Goal: Transaction & Acquisition: Subscribe to service/newsletter

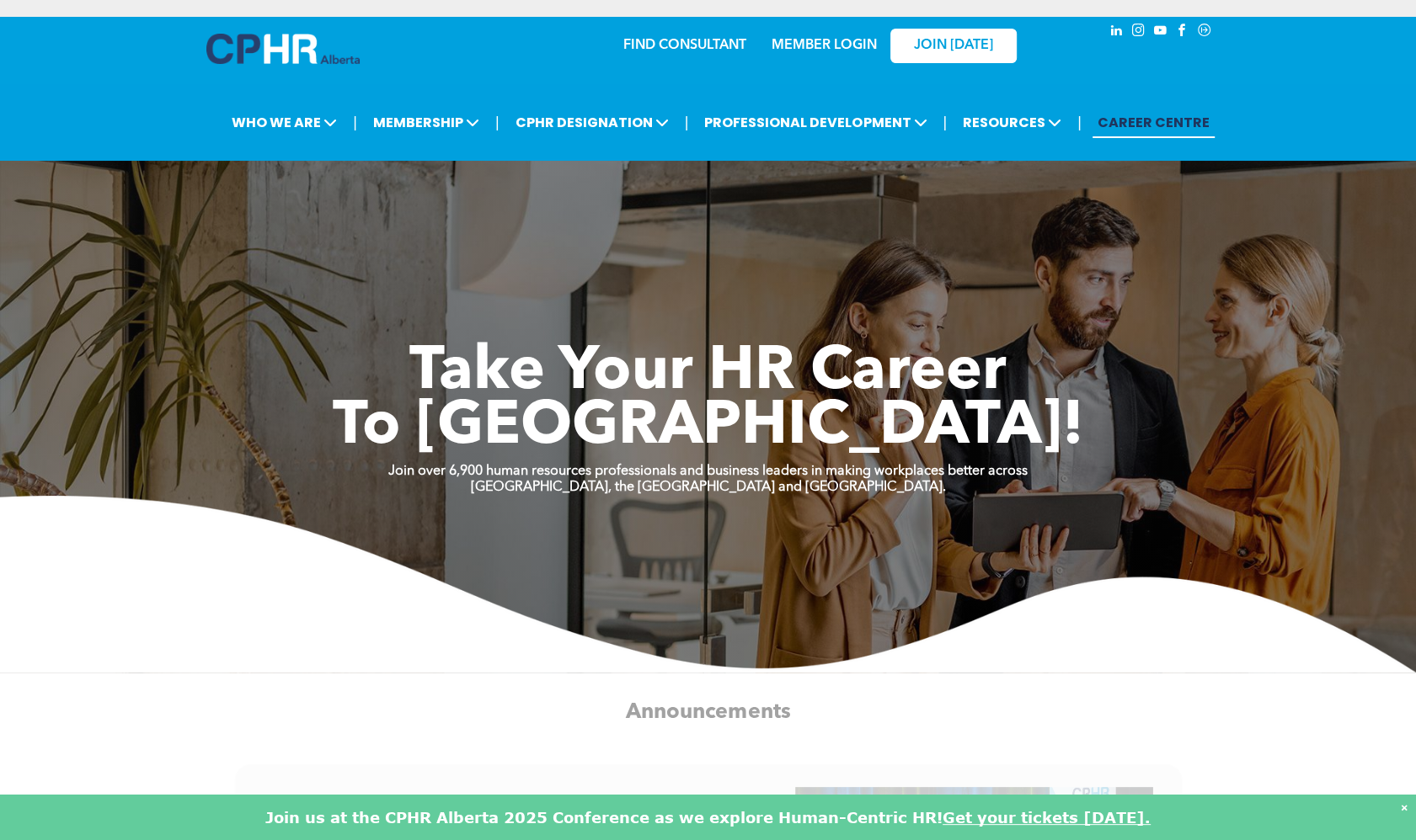
click at [835, 46] on link "MEMBER LOGIN" at bounding box center [824, 46] width 106 height 14
click at [823, 46] on link "MEMBER LOGIN" at bounding box center [824, 46] width 106 height 14
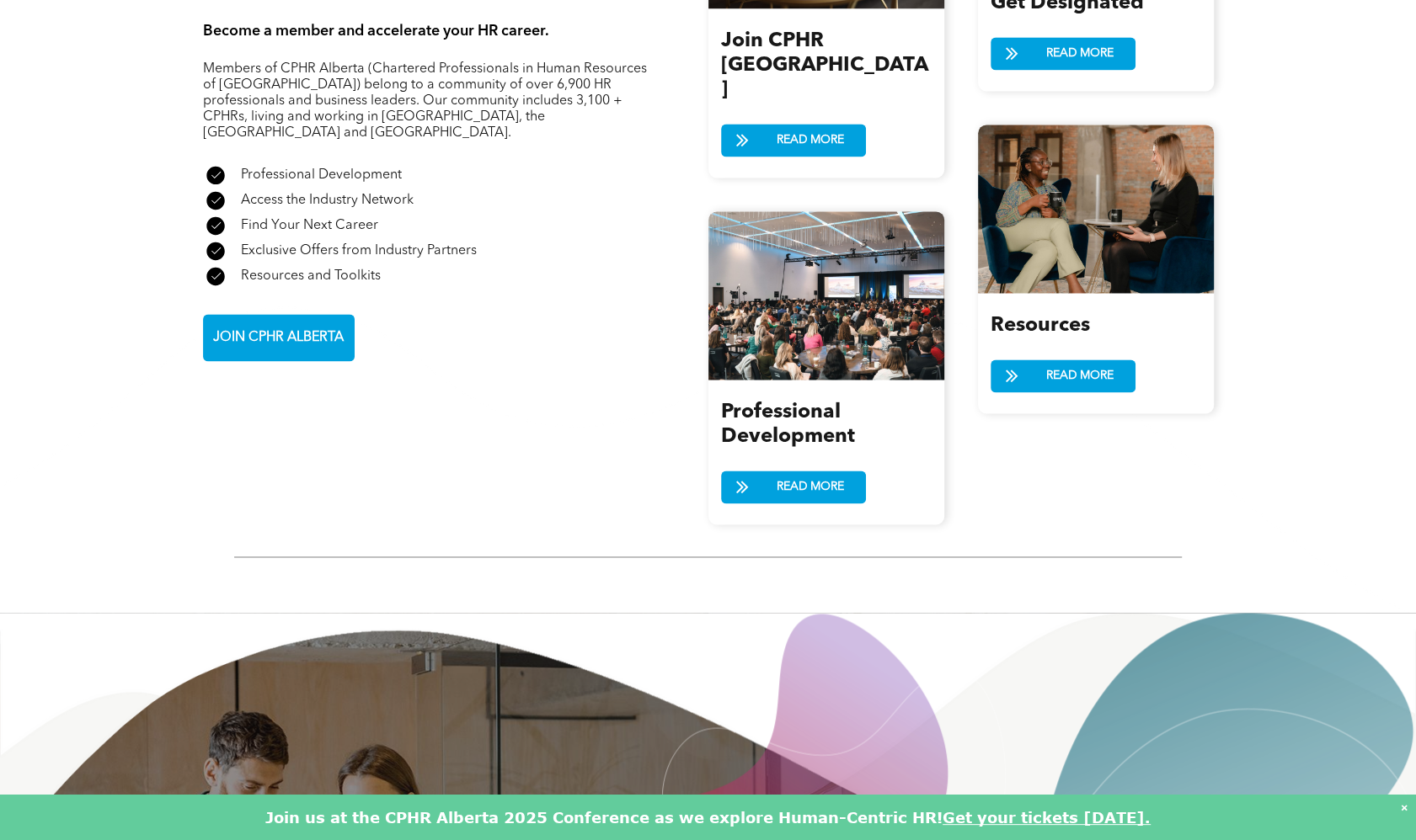
scroll to position [2065, 0]
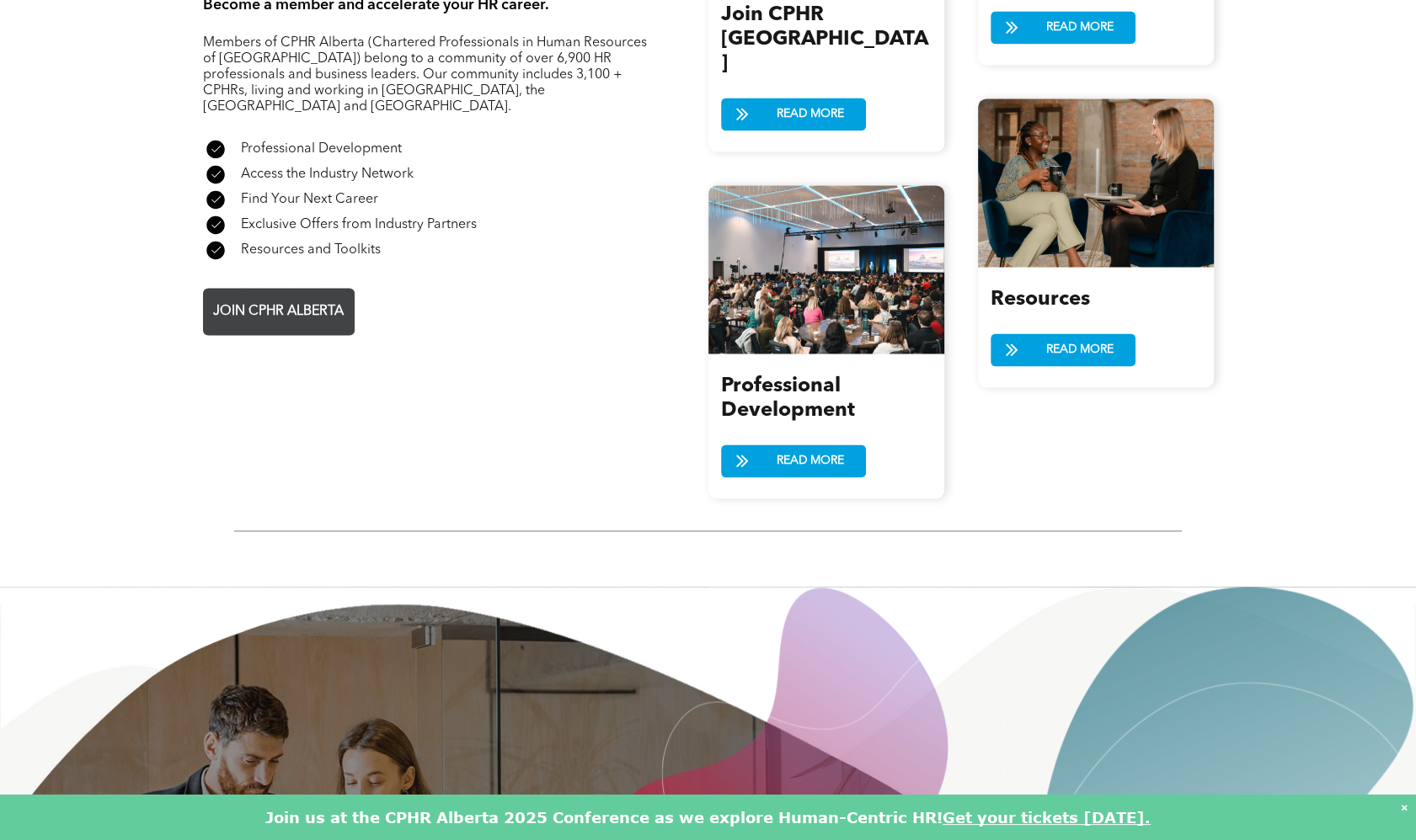
click at [330, 295] on span "JOIN CPHR ALBERTA" at bounding box center [278, 312] width 143 height 33
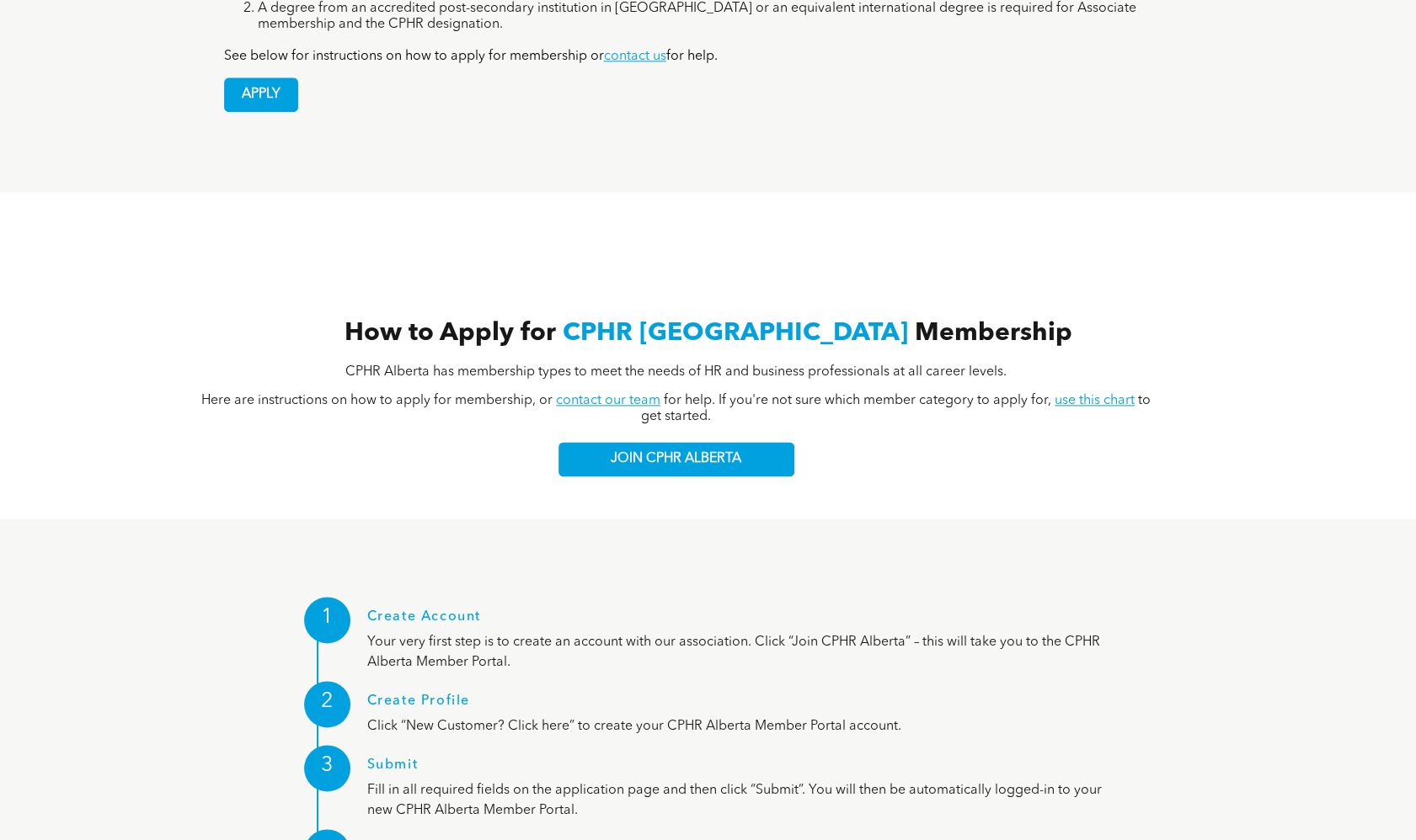
scroll to position [1692, 0]
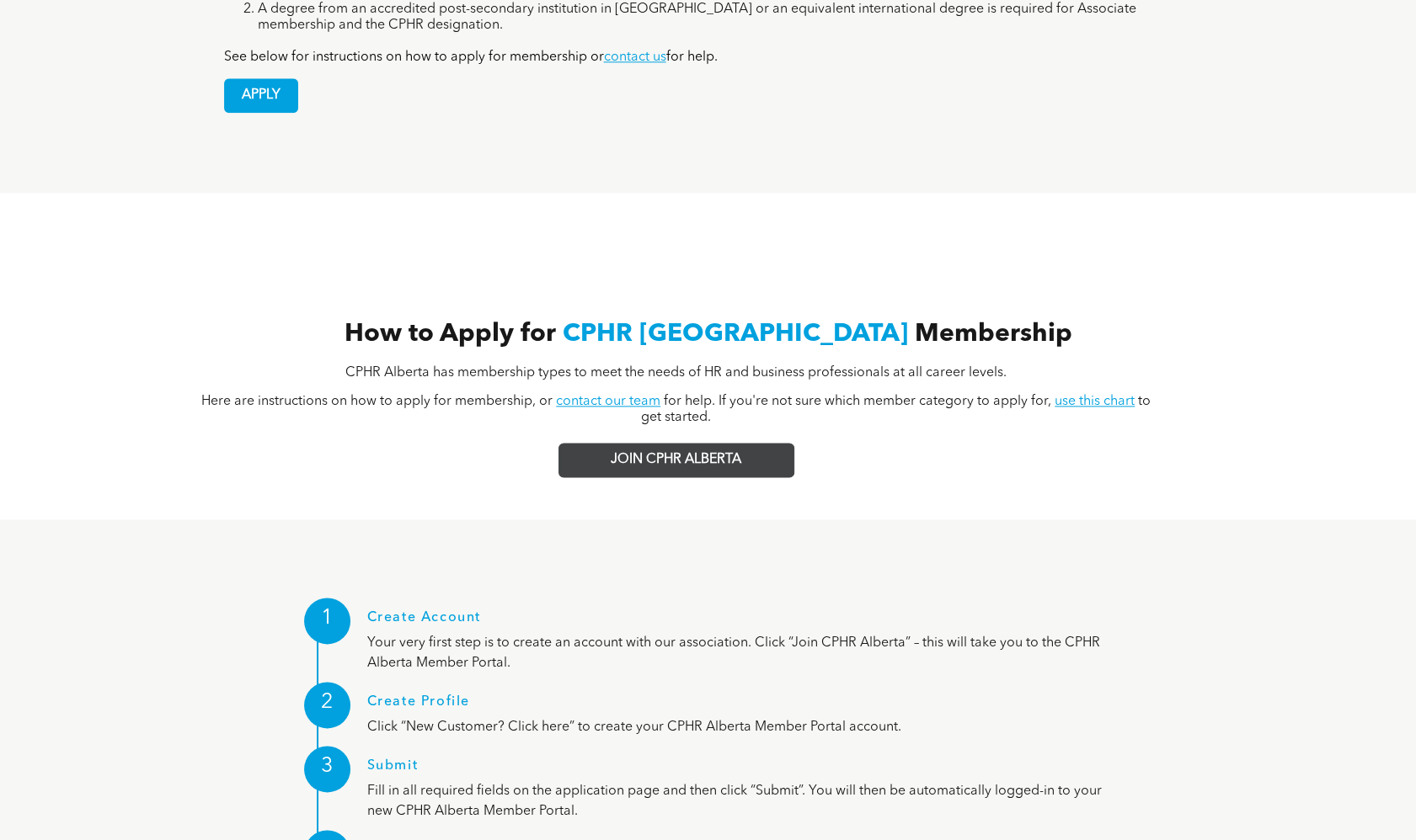
click at [722, 452] on span "JOIN CPHR ALBERTA" at bounding box center [676, 460] width 131 height 16
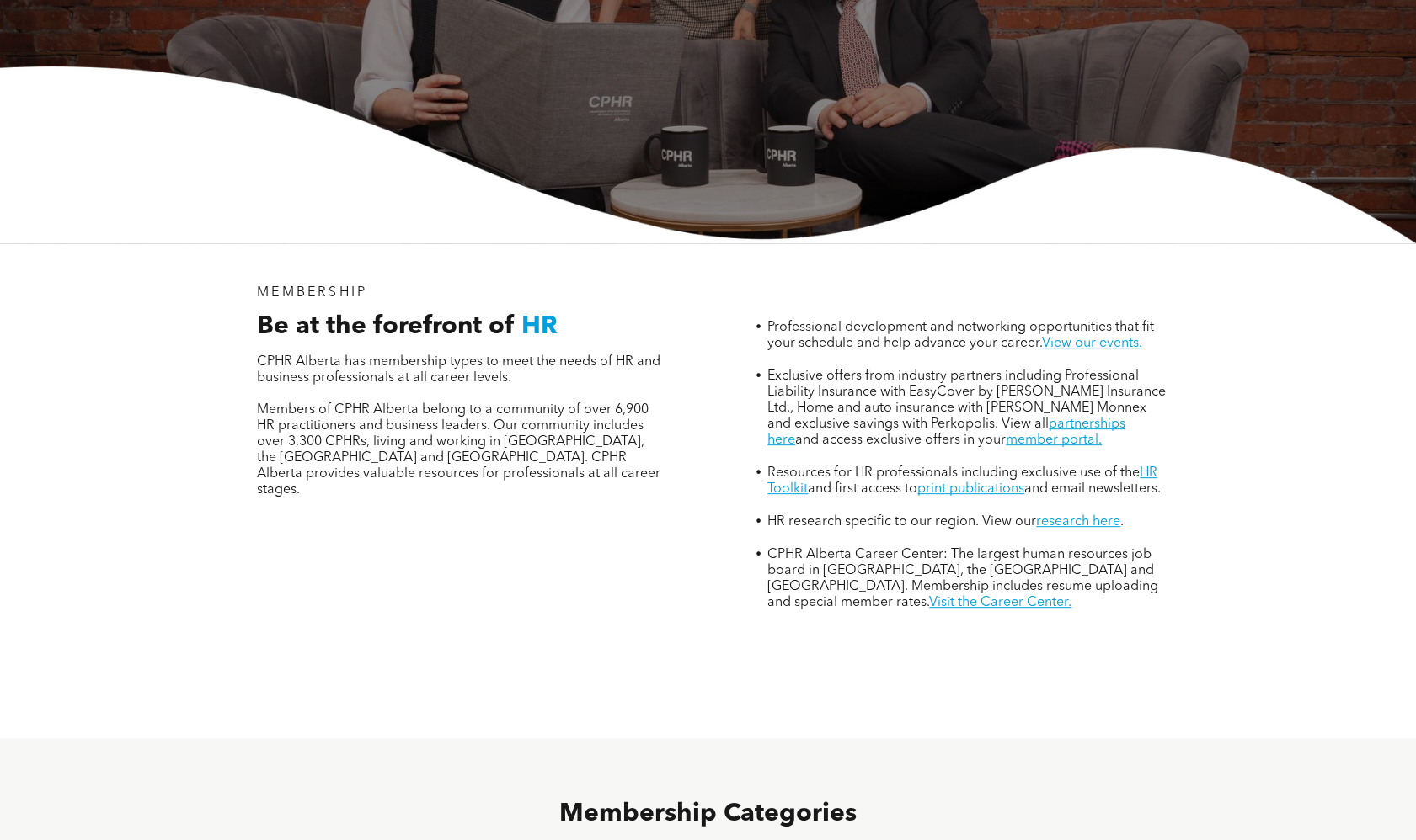
scroll to position [0, 0]
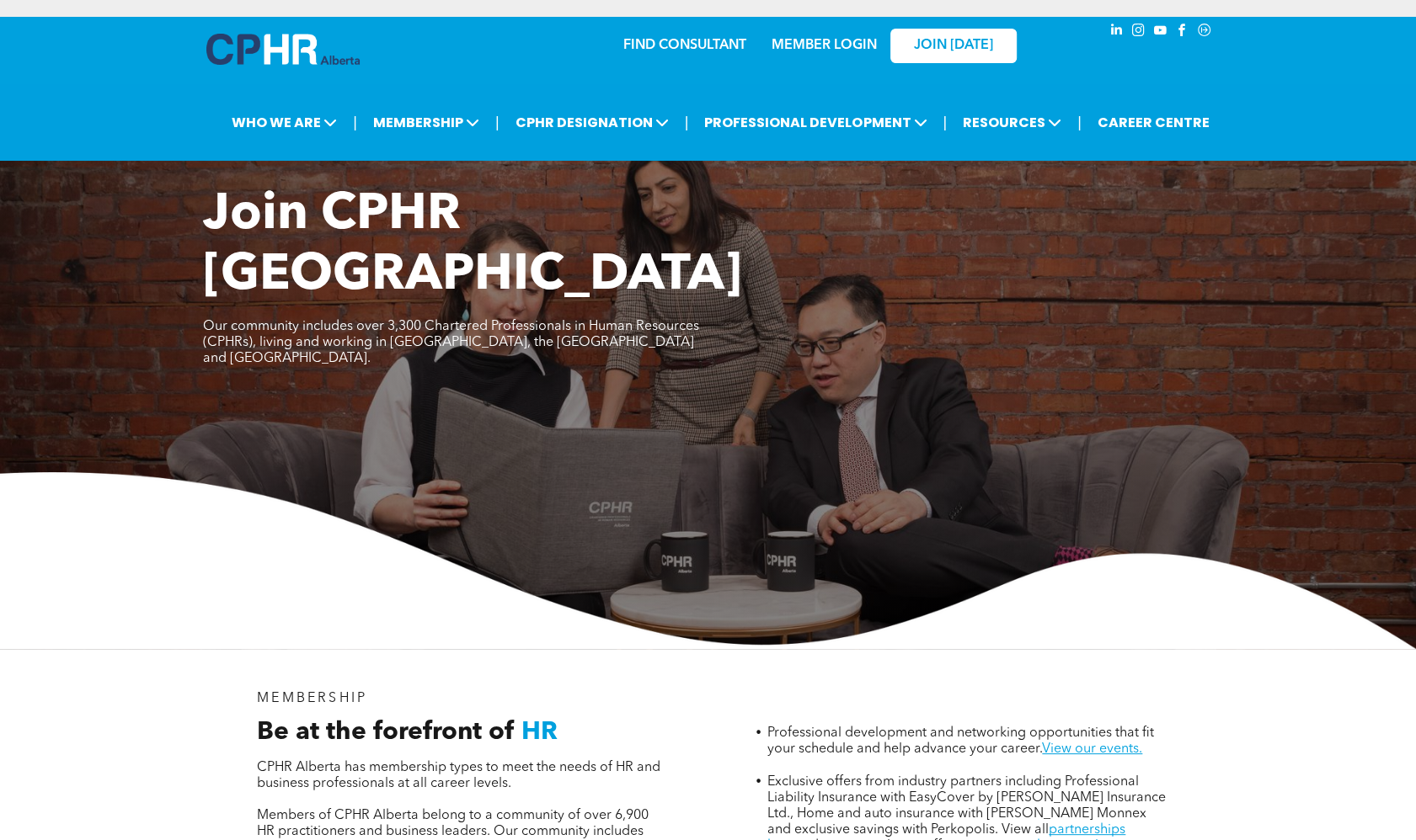
click at [837, 44] on link "MEMBER LOGIN" at bounding box center [824, 46] width 106 height 14
